Goal: Task Accomplishment & Management: Use online tool/utility

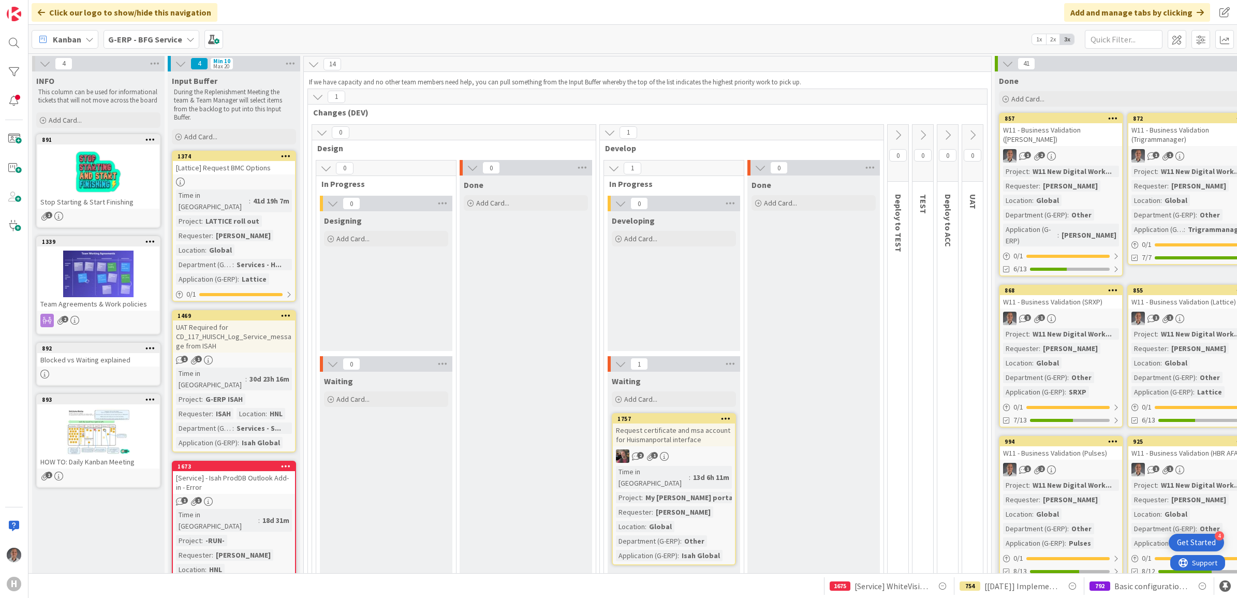
click at [158, 44] on span "G-ERP - BFG Service" at bounding box center [145, 39] width 74 height 12
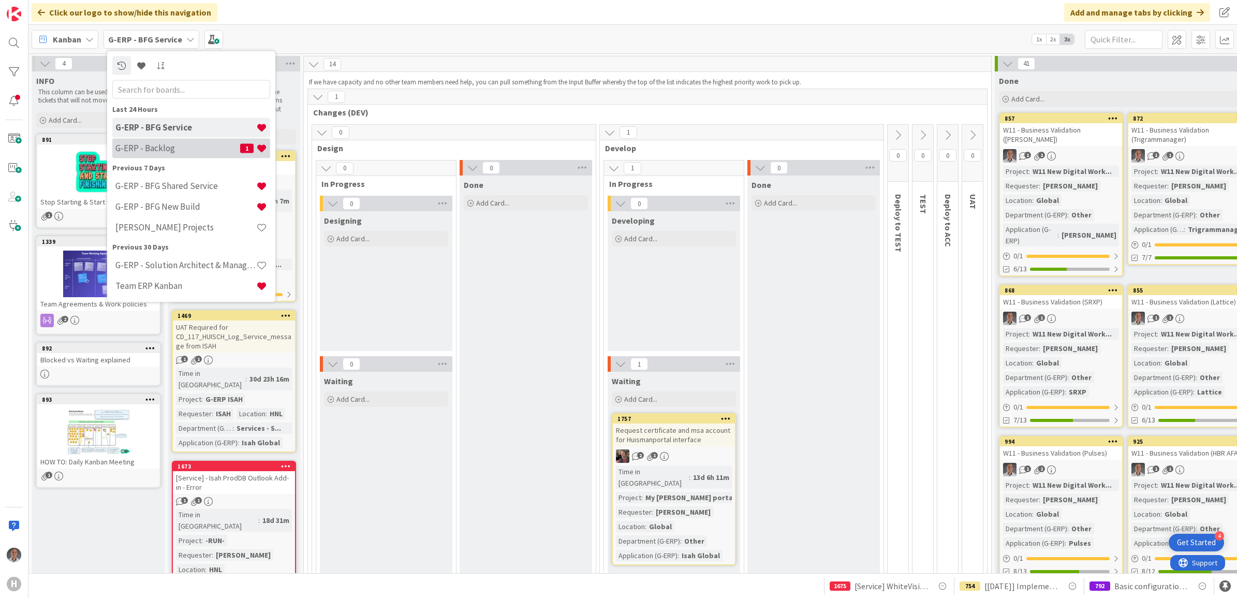
click at [182, 144] on h4 "G-ERP - Backlog" at bounding box center [177, 148] width 125 height 10
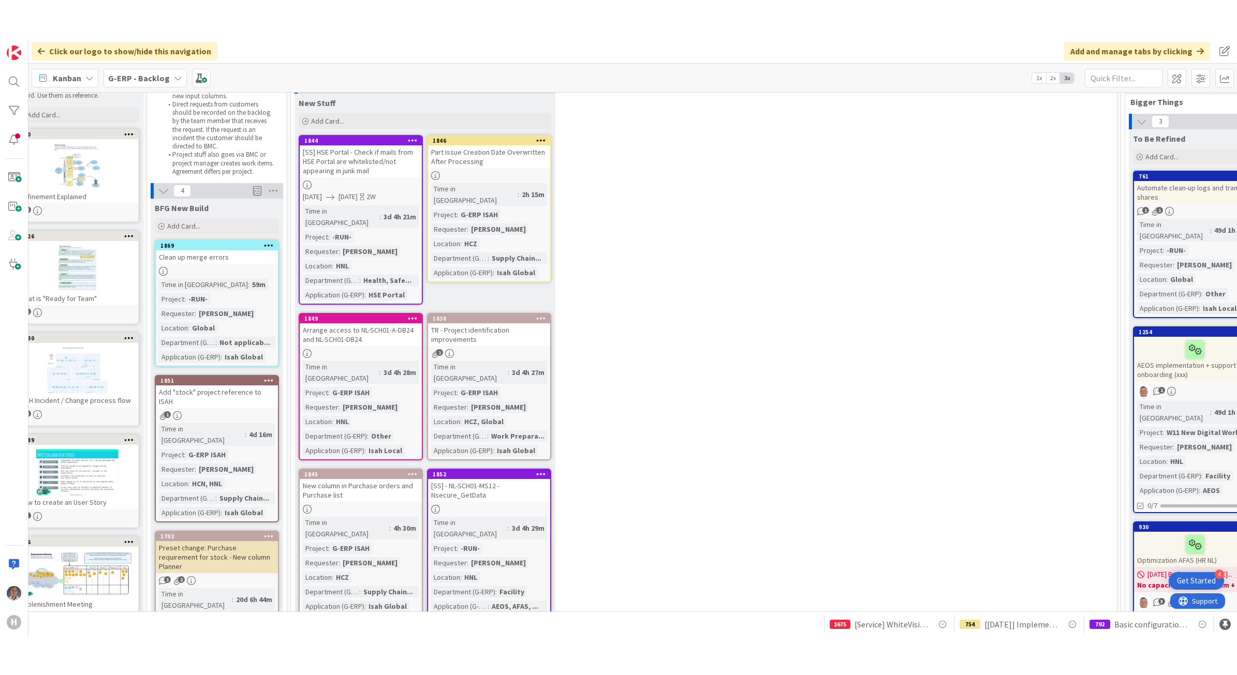
scroll to position [52, 0]
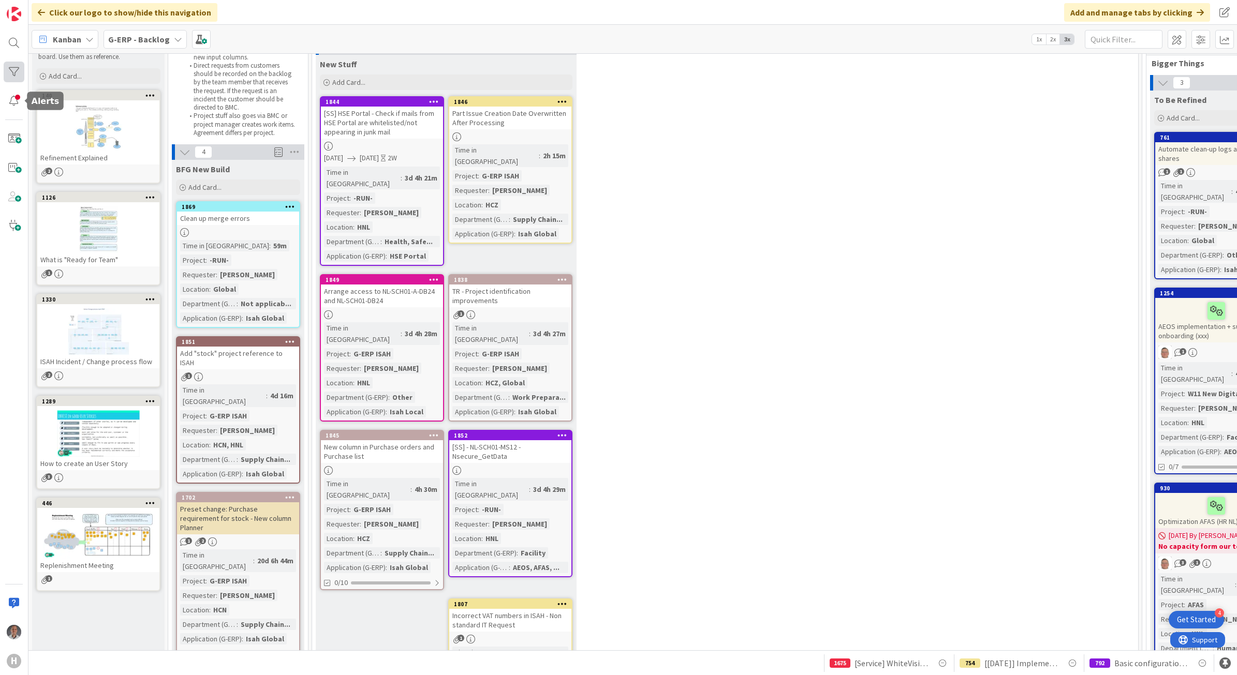
click at [12, 79] on div at bounding box center [14, 72] width 21 height 21
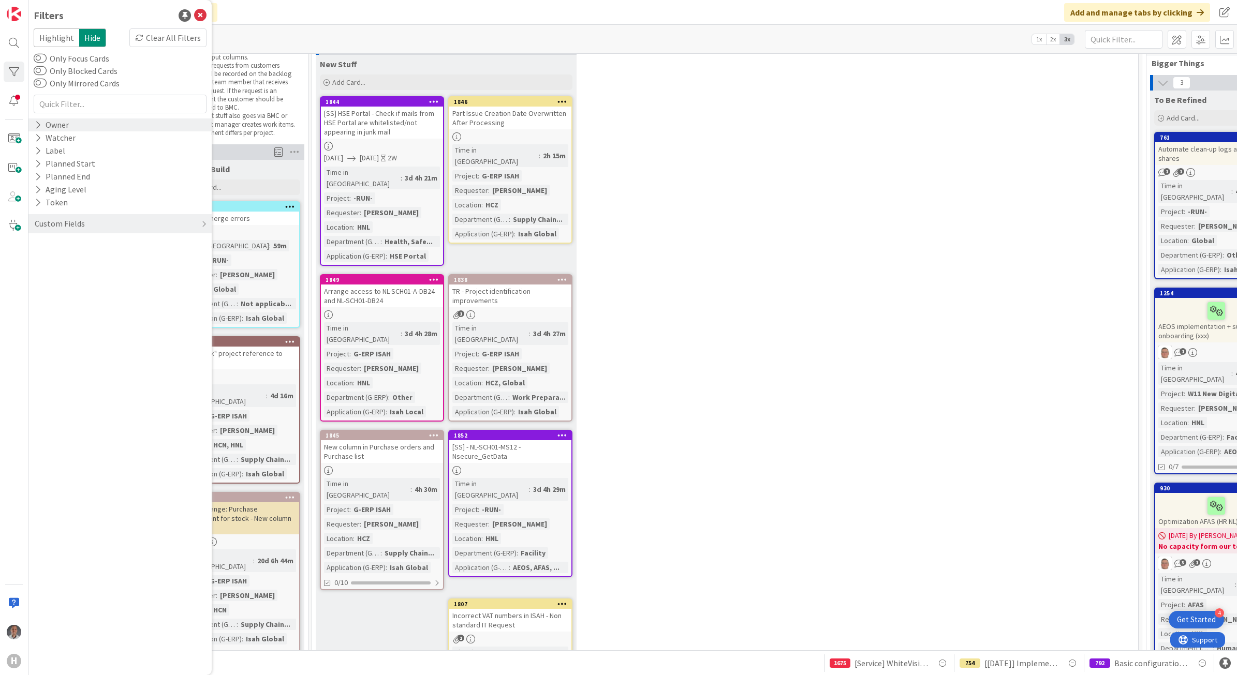
click at [82, 125] on div "Owner" at bounding box center [119, 125] width 183 height 13
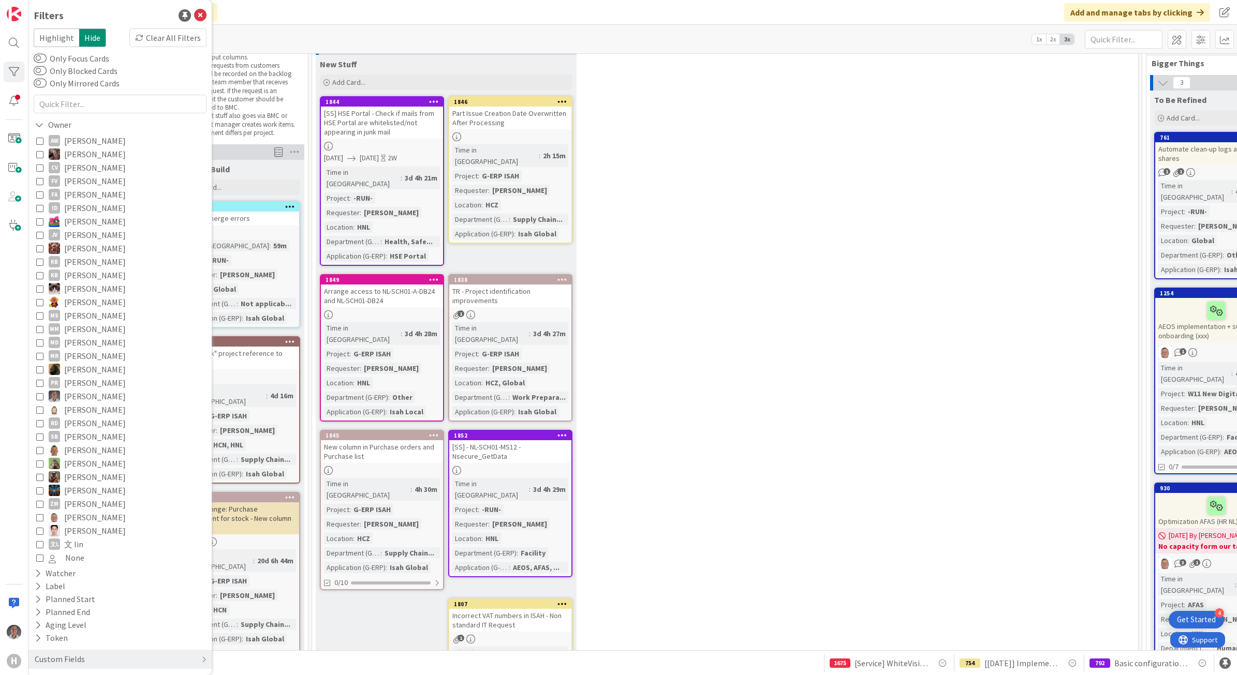
click at [39, 396] on icon at bounding box center [39, 396] width 7 height 7
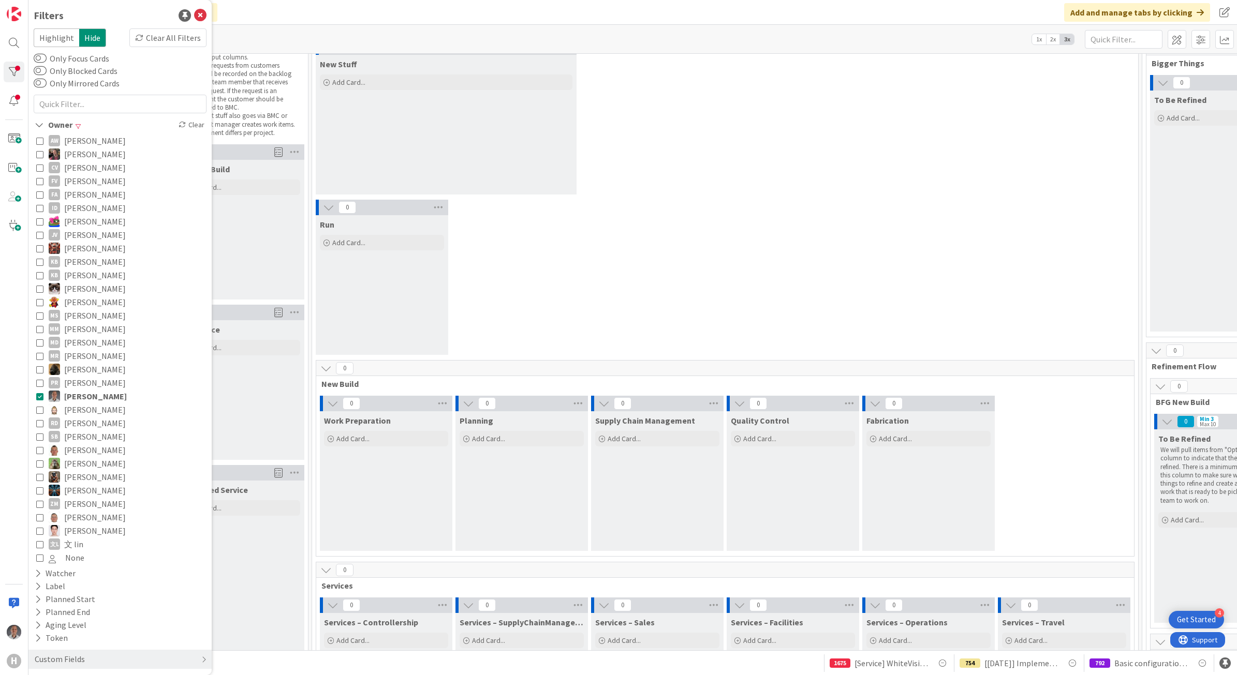
click at [902, 165] on div "0 New Stuff Add Card..." at bounding box center [725, 119] width 822 height 160
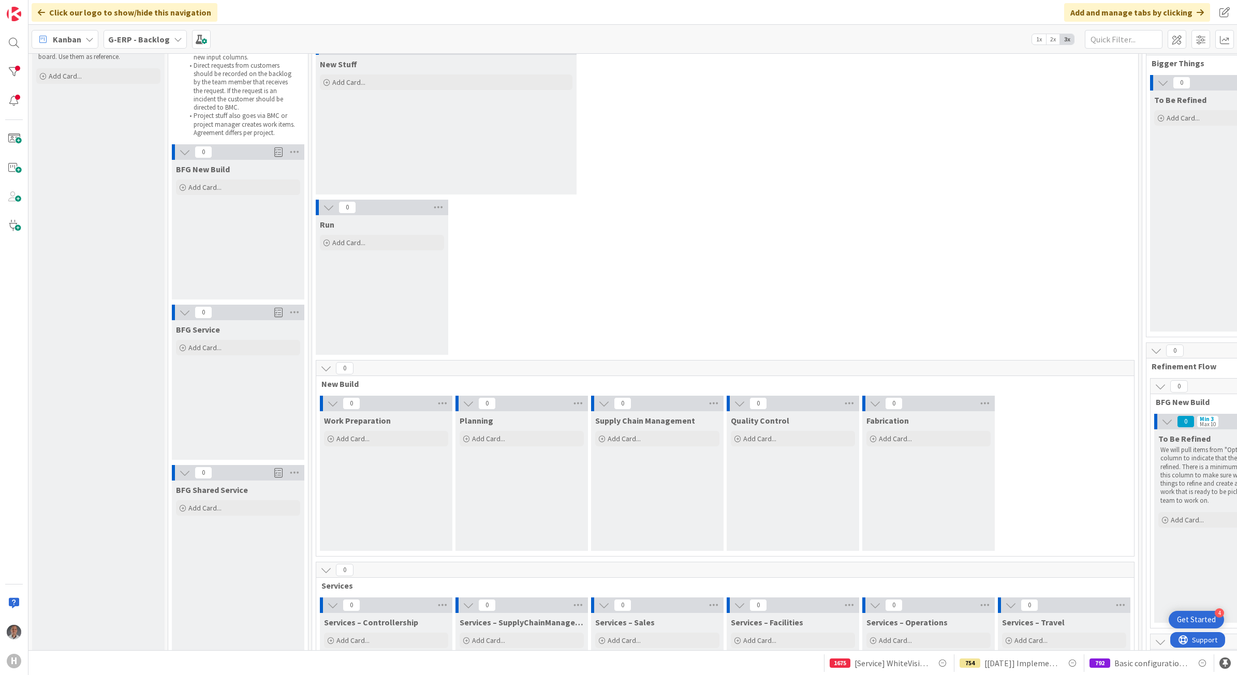
click at [156, 44] on span "G-ERP - Backlog" at bounding box center [139, 39] width 62 height 12
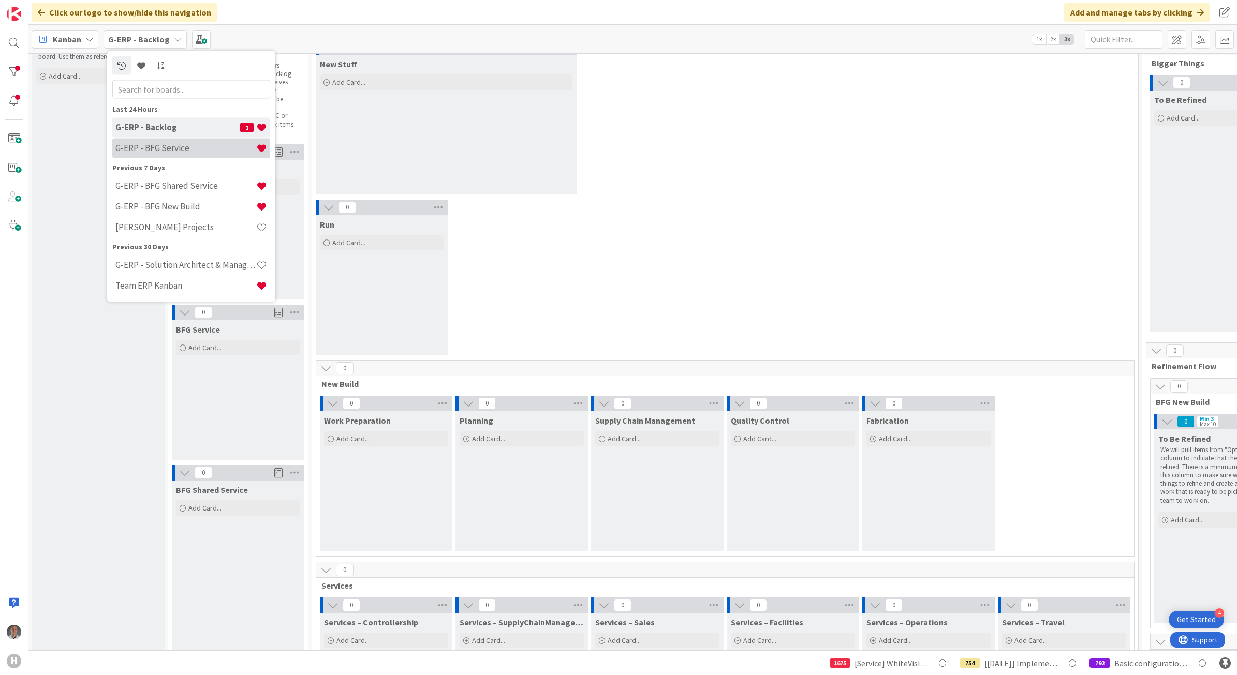
click at [186, 152] on h4 "G-ERP - BFG Service" at bounding box center [185, 148] width 141 height 10
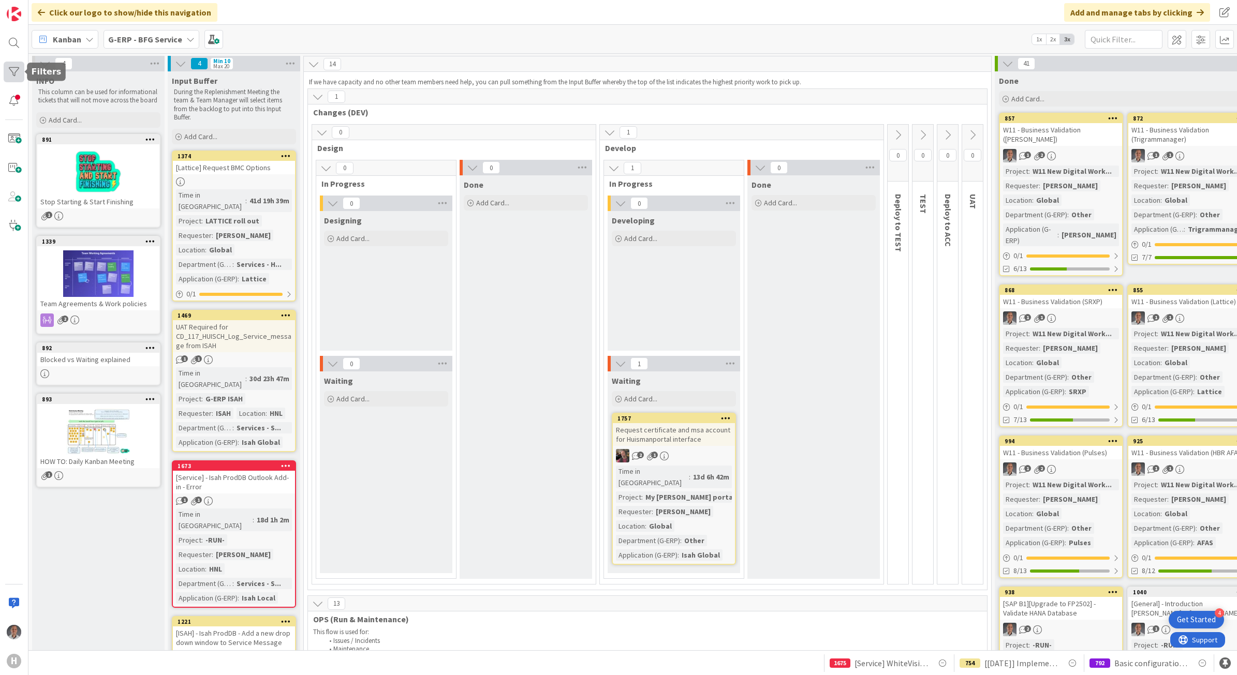
click at [10, 73] on div at bounding box center [14, 72] width 21 height 21
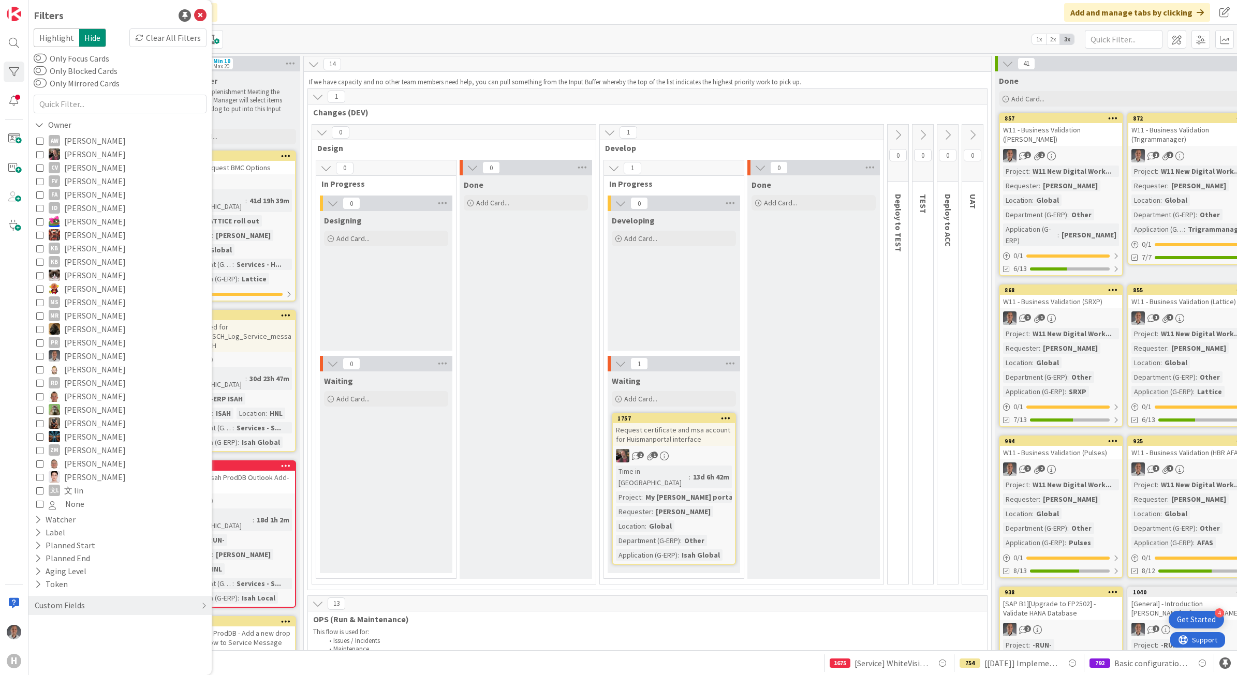
click at [79, 356] on span "[PERSON_NAME]" at bounding box center [95, 355] width 62 height 13
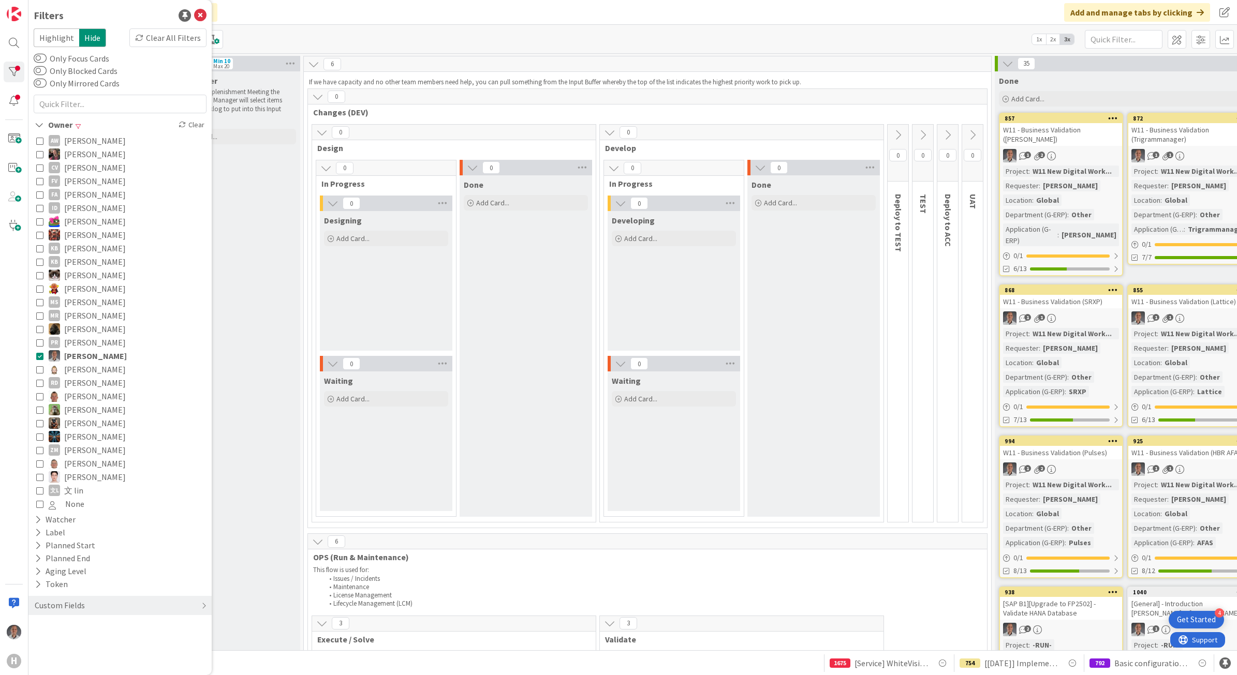
click at [570, 45] on div "Kanban G-ERP - BFG Service 1x 2x 3x" at bounding box center [632, 39] width 1208 height 28
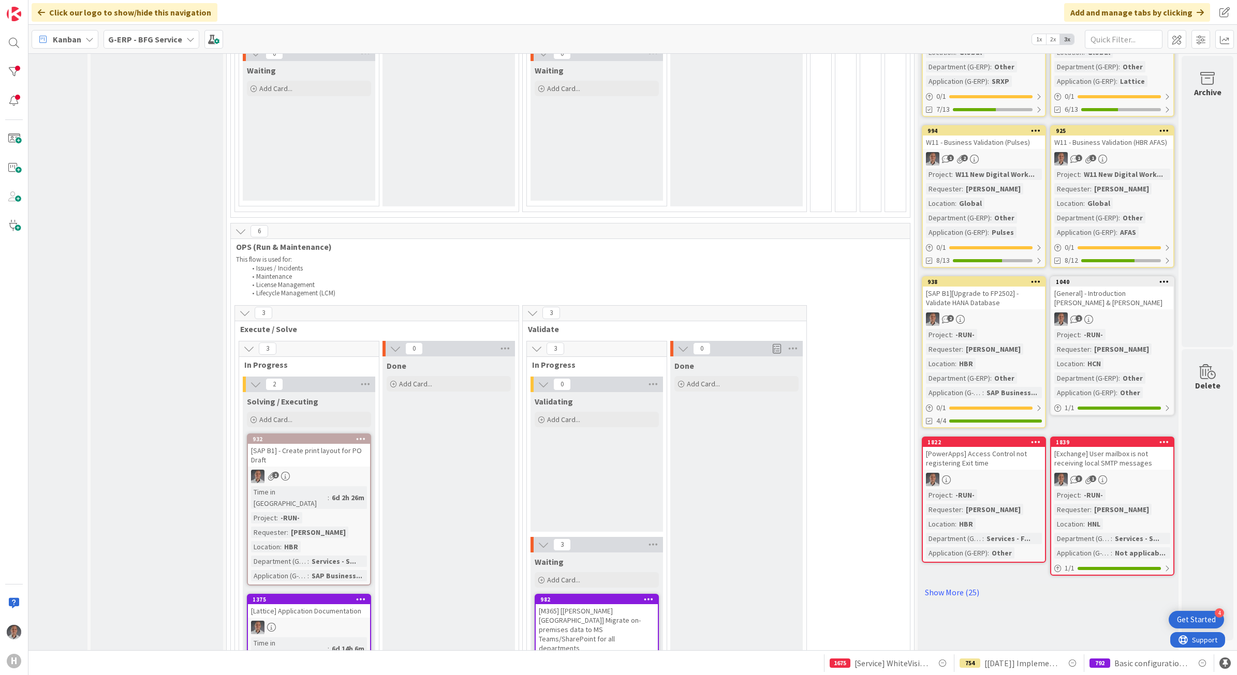
scroll to position [0, 88]
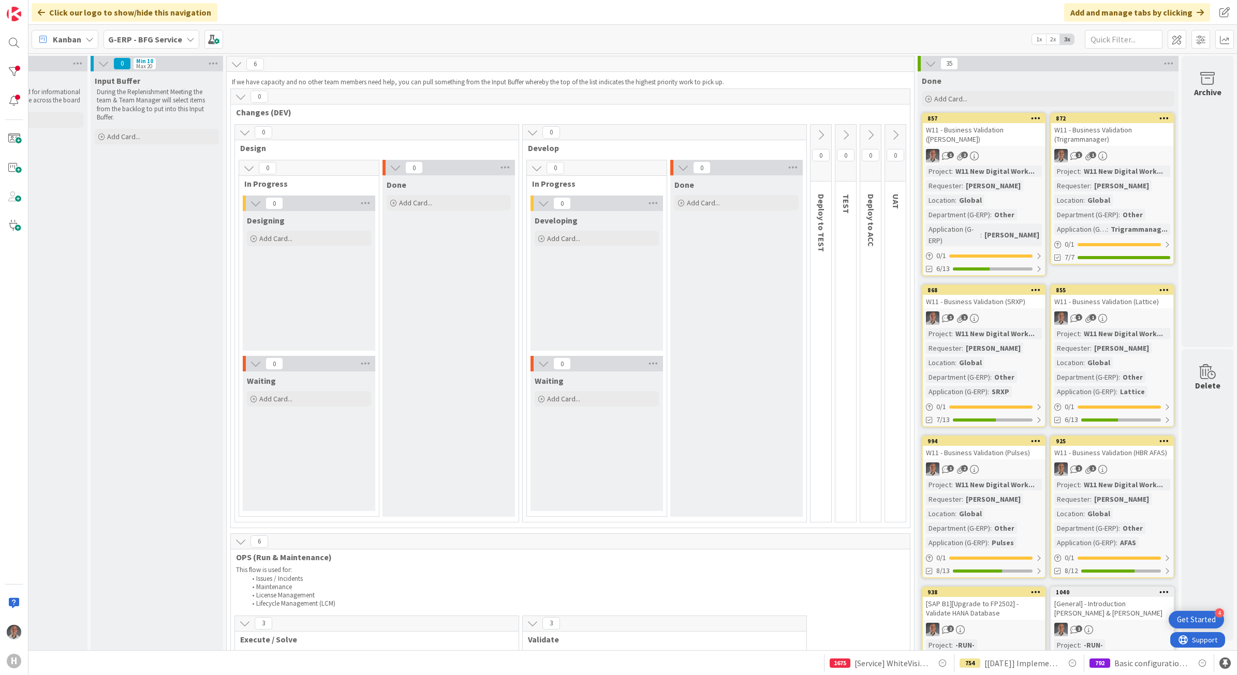
click at [172, 34] on b "G-ERP - BFG Service" at bounding box center [145, 39] width 74 height 10
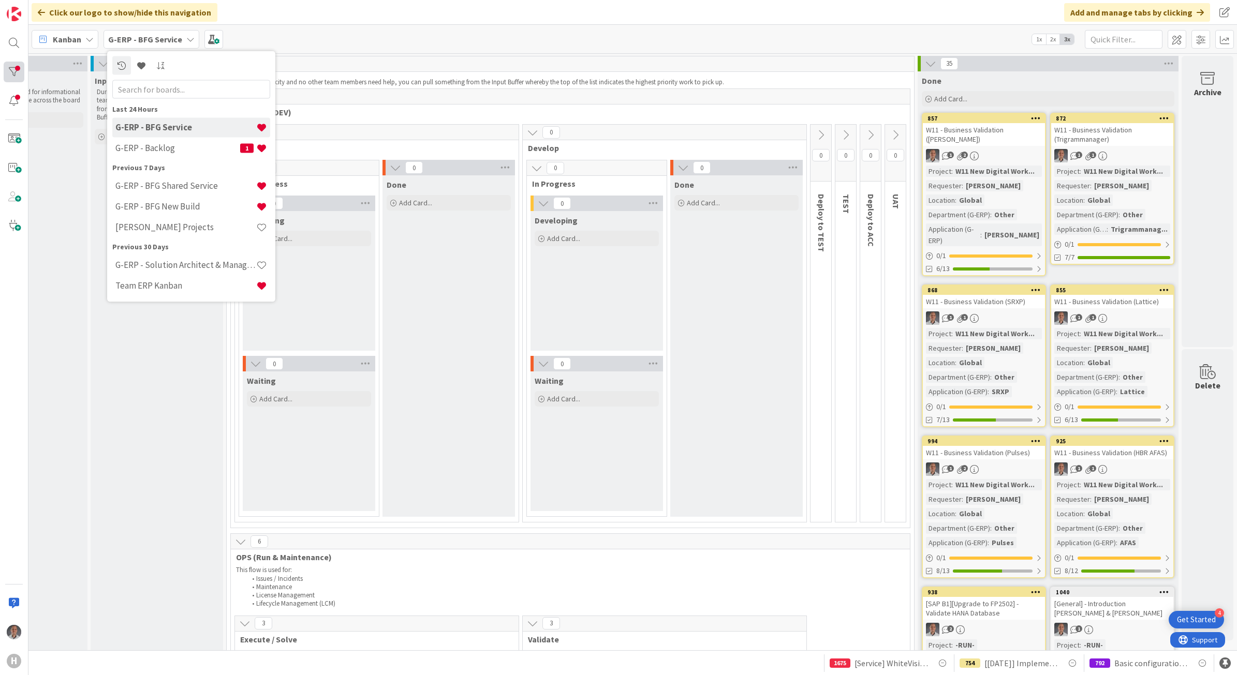
click at [12, 75] on div at bounding box center [14, 72] width 21 height 21
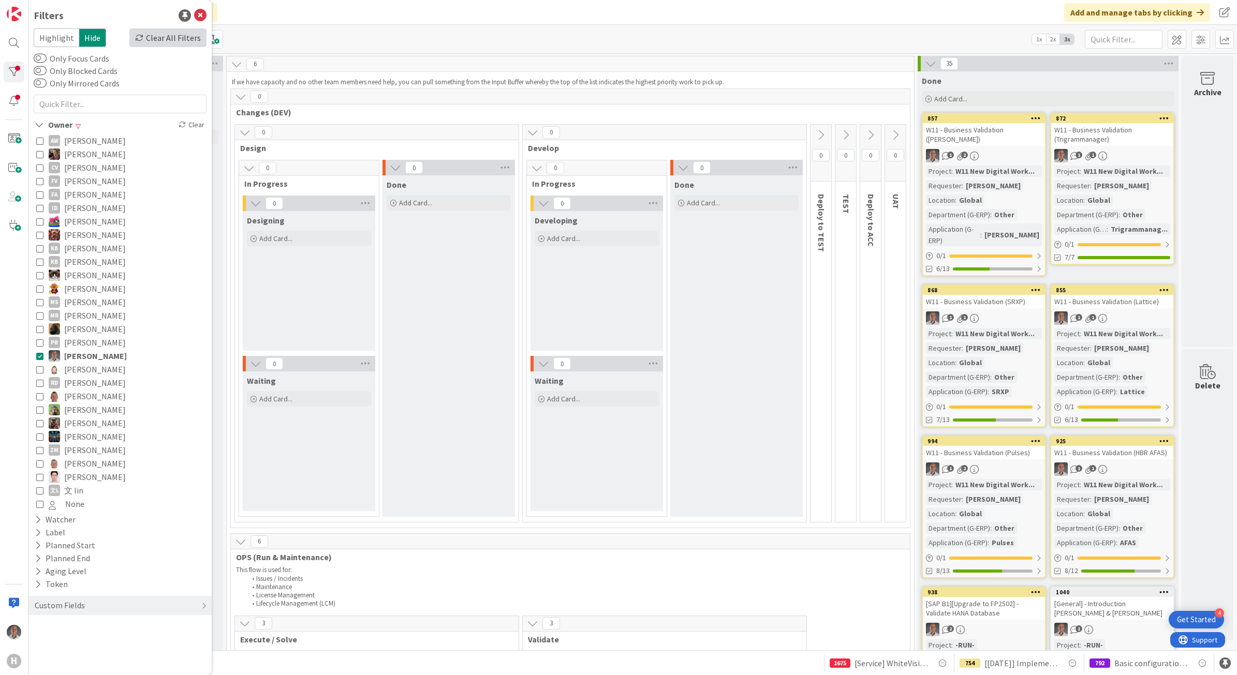
click at [168, 42] on div "Clear All Filters" at bounding box center [167, 37] width 77 height 19
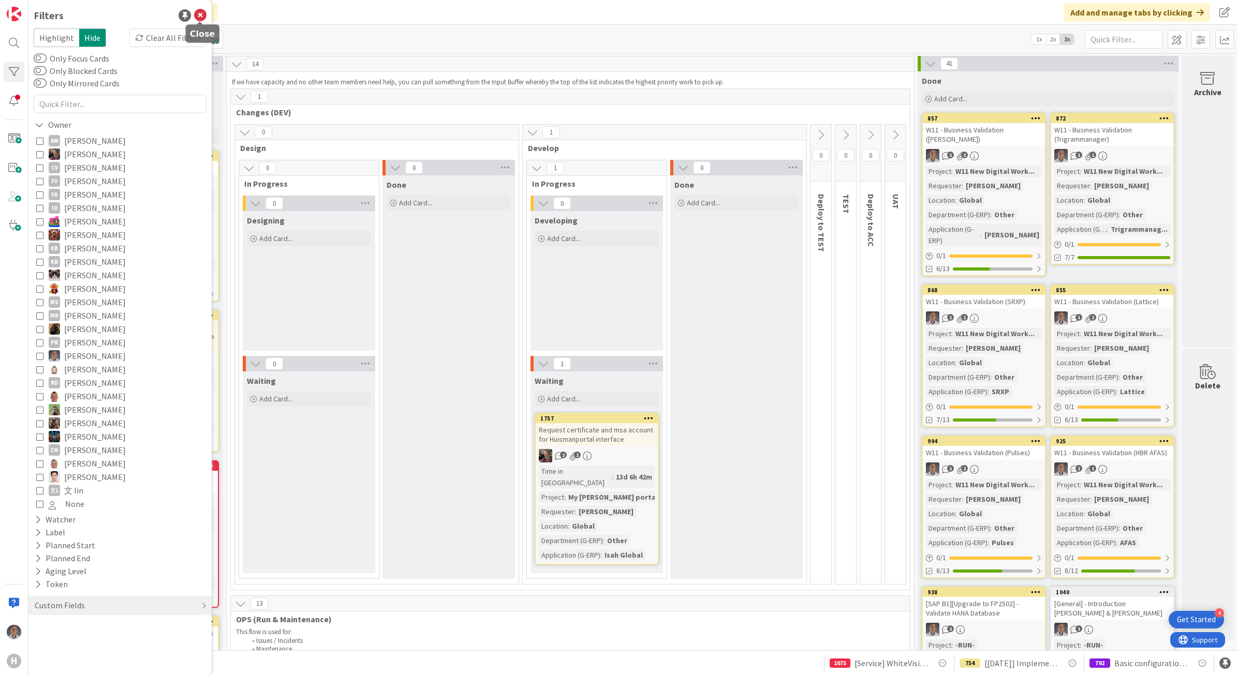
click at [203, 16] on icon at bounding box center [200, 15] width 12 height 12
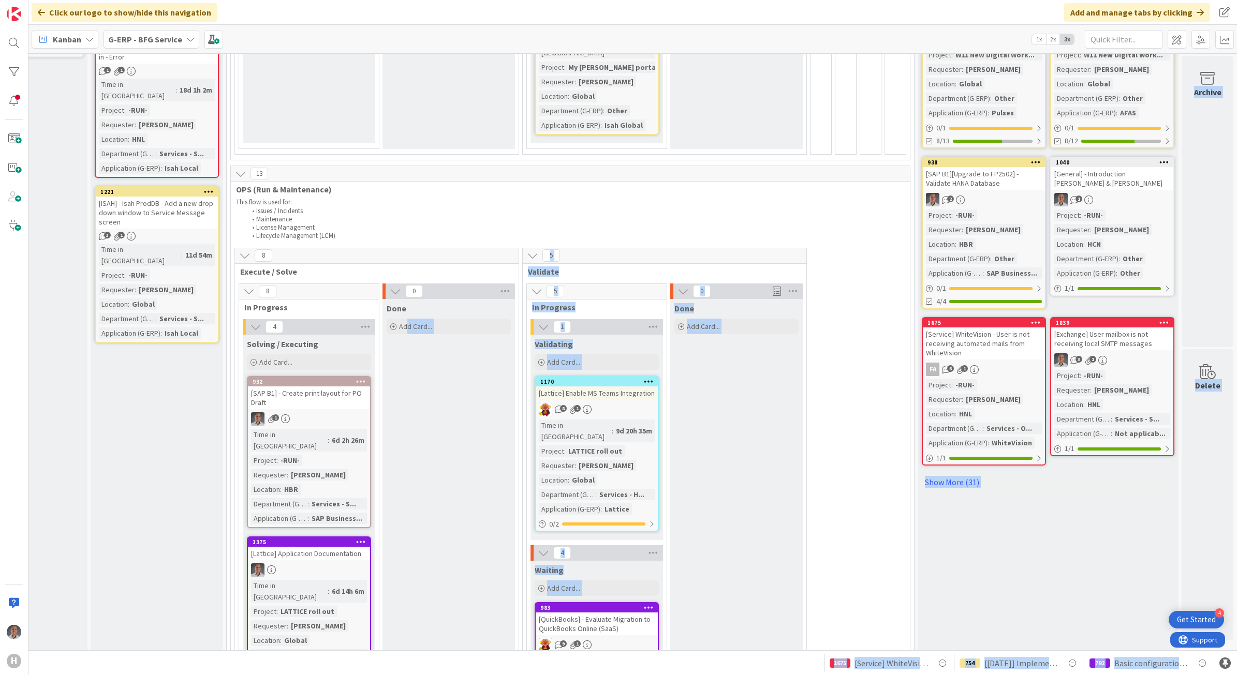
click at [396, 597] on div "Click our logo to show/hide this navigation Add and manage tabs by clicking Kan…" at bounding box center [632, 337] width 1208 height 675
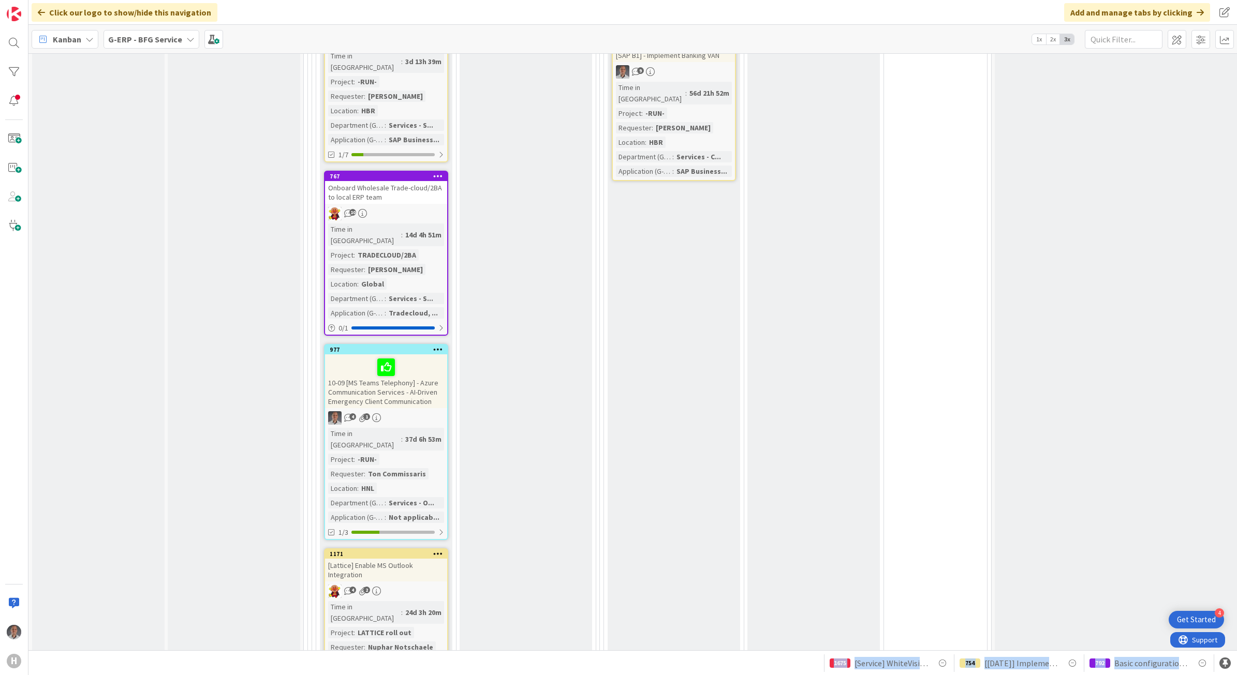
scroll to position [1543, 0]
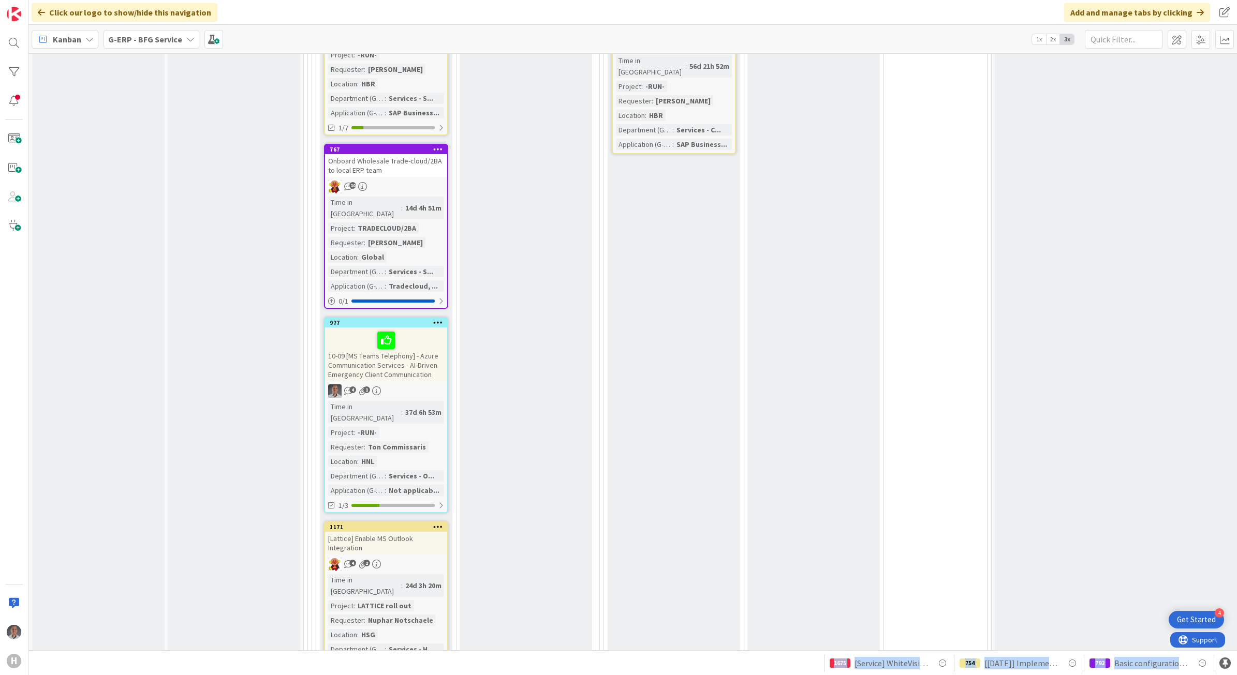
click at [407, 532] on div "[Lattice] Enable MS Outlook Integration" at bounding box center [386, 543] width 122 height 23
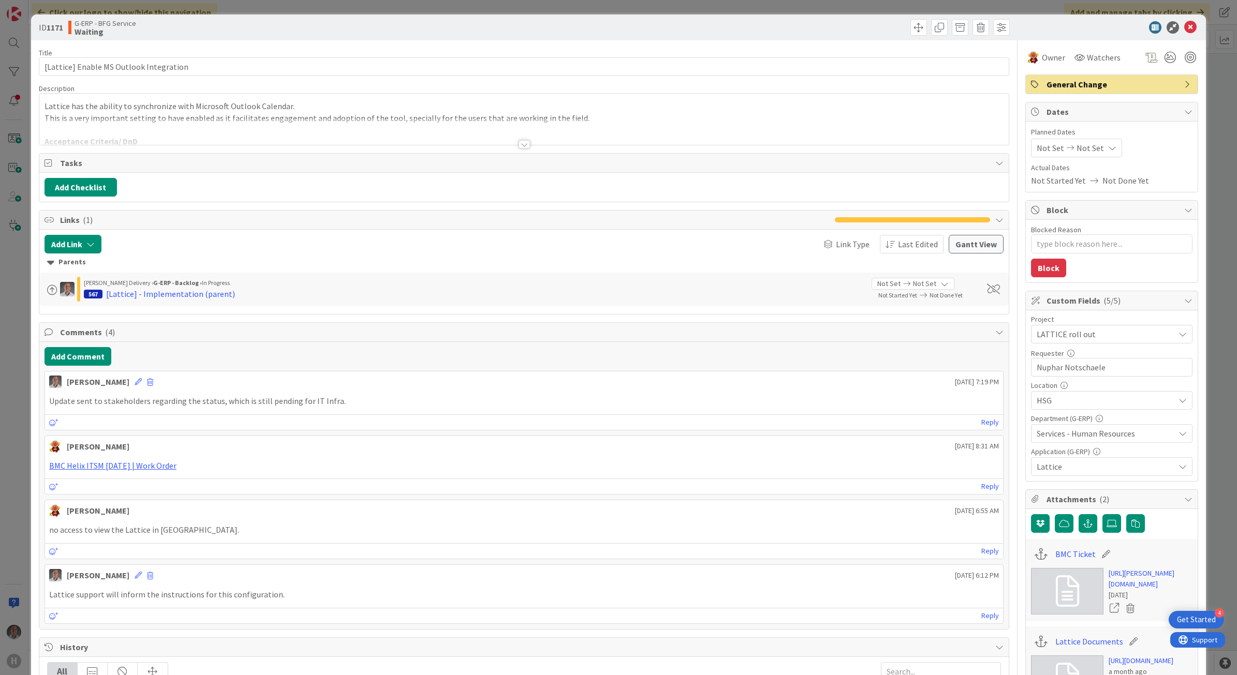
type textarea "x"
click at [1131, 576] on link "[URL][PERSON_NAME][DOMAIN_NAME]" at bounding box center [1151, 579] width 84 height 22
